Goal: Navigation & Orientation: Find specific page/section

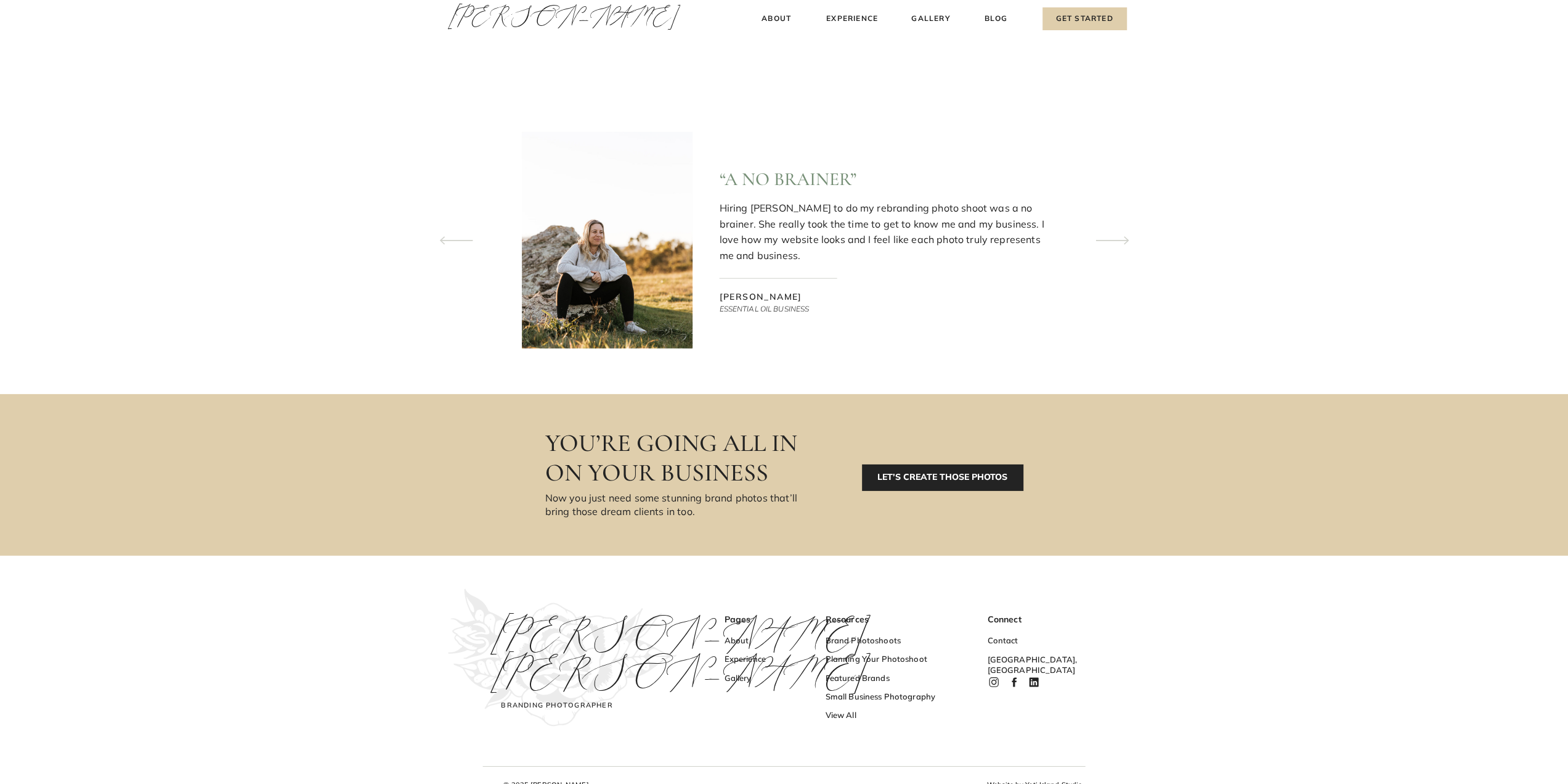
scroll to position [3809, 0]
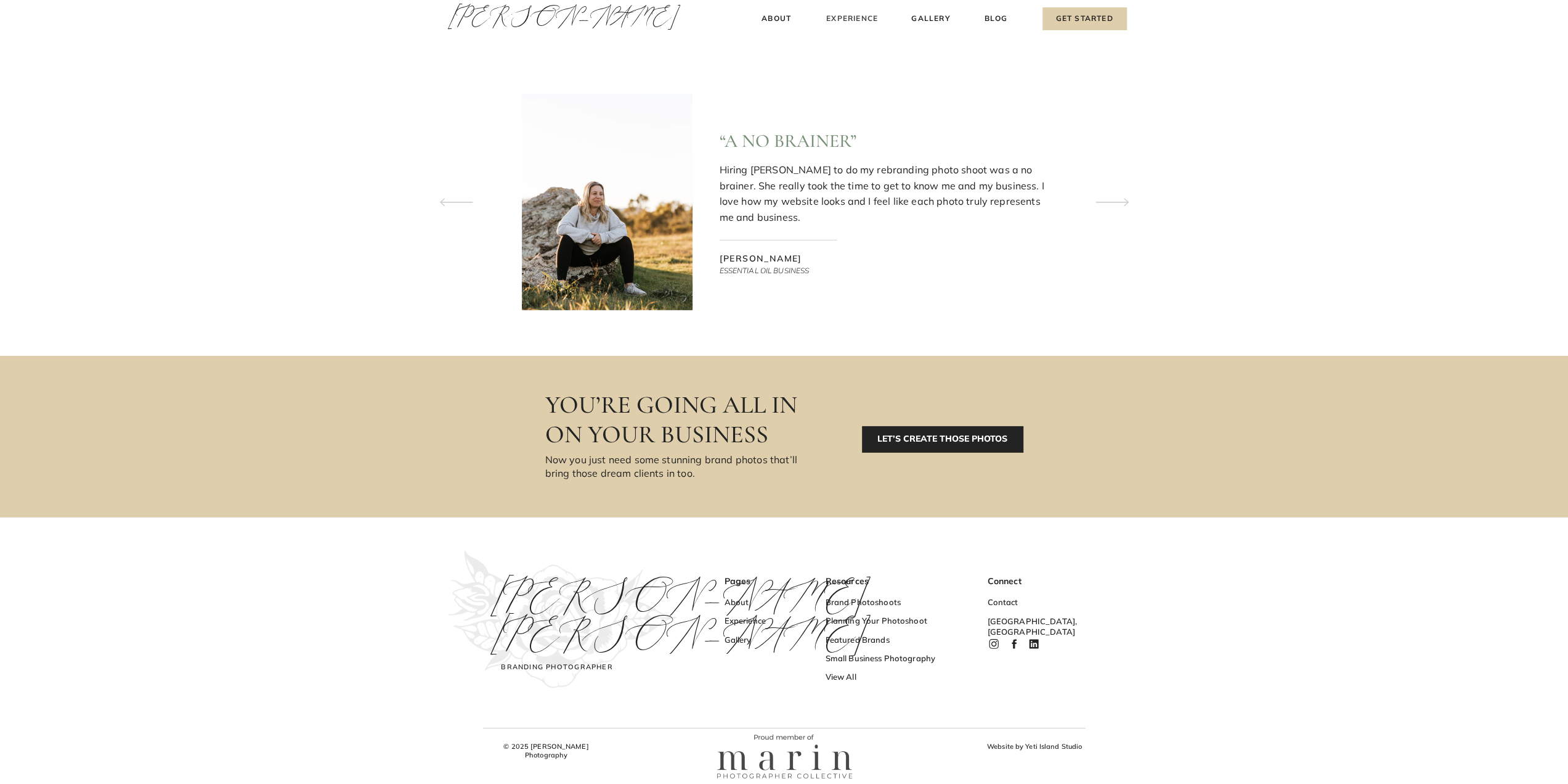
click at [856, 20] on h3 "Experience" at bounding box center [852, 18] width 54 height 13
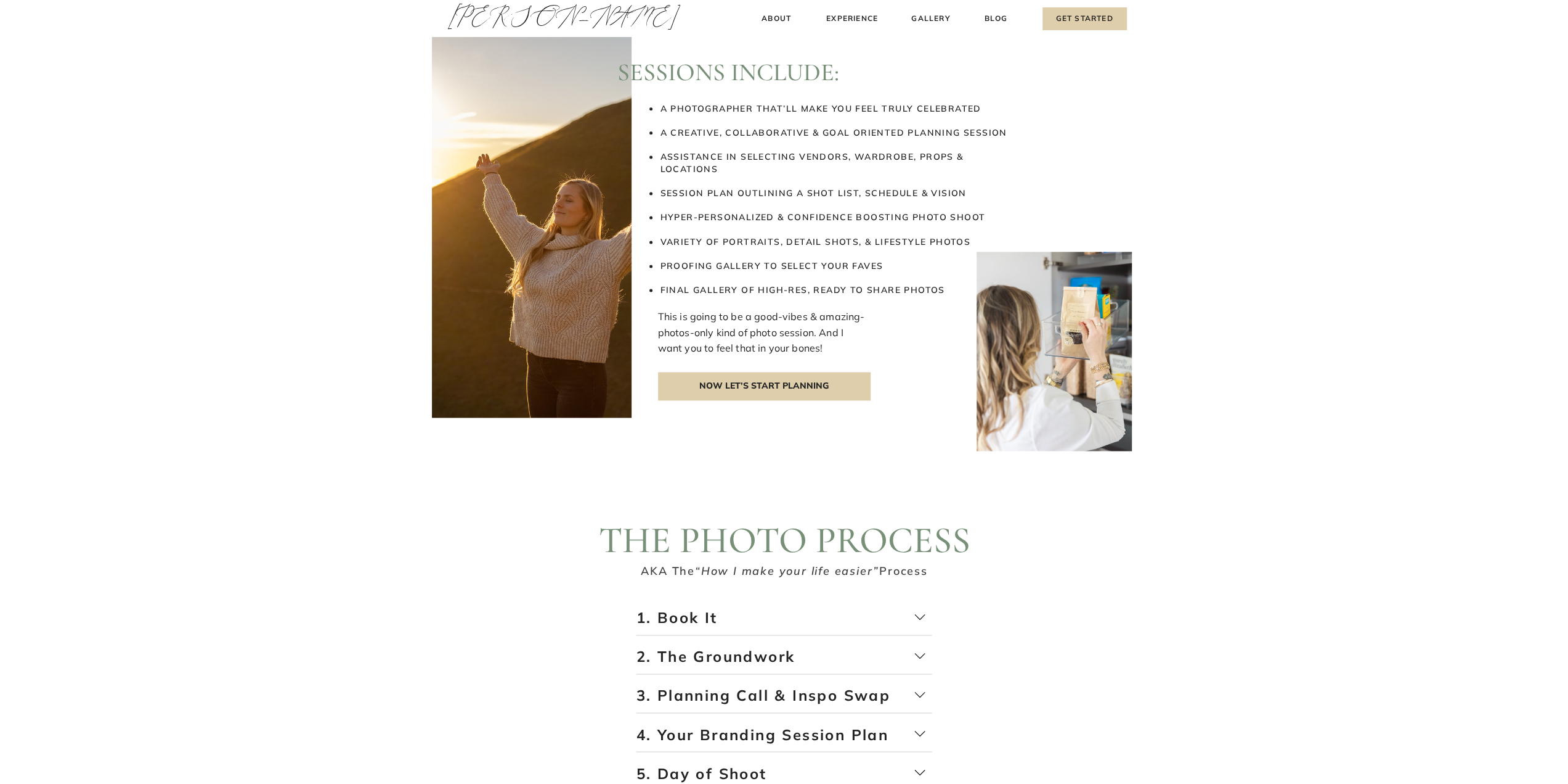
scroll to position [1610, 0]
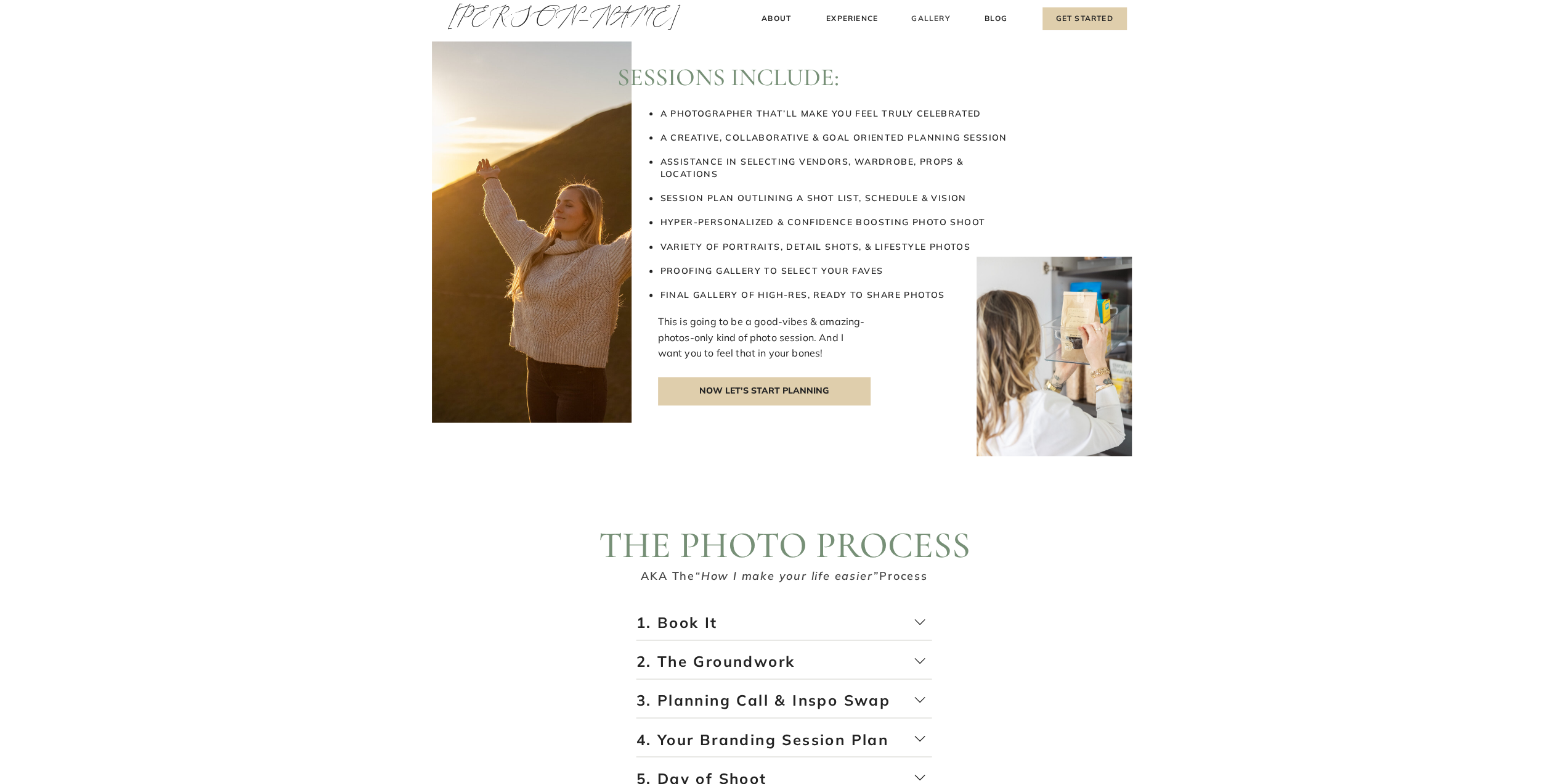
click at [939, 18] on h3 "Gallery" at bounding box center [931, 18] width 42 height 13
